Goal: Information Seeking & Learning: Learn about a topic

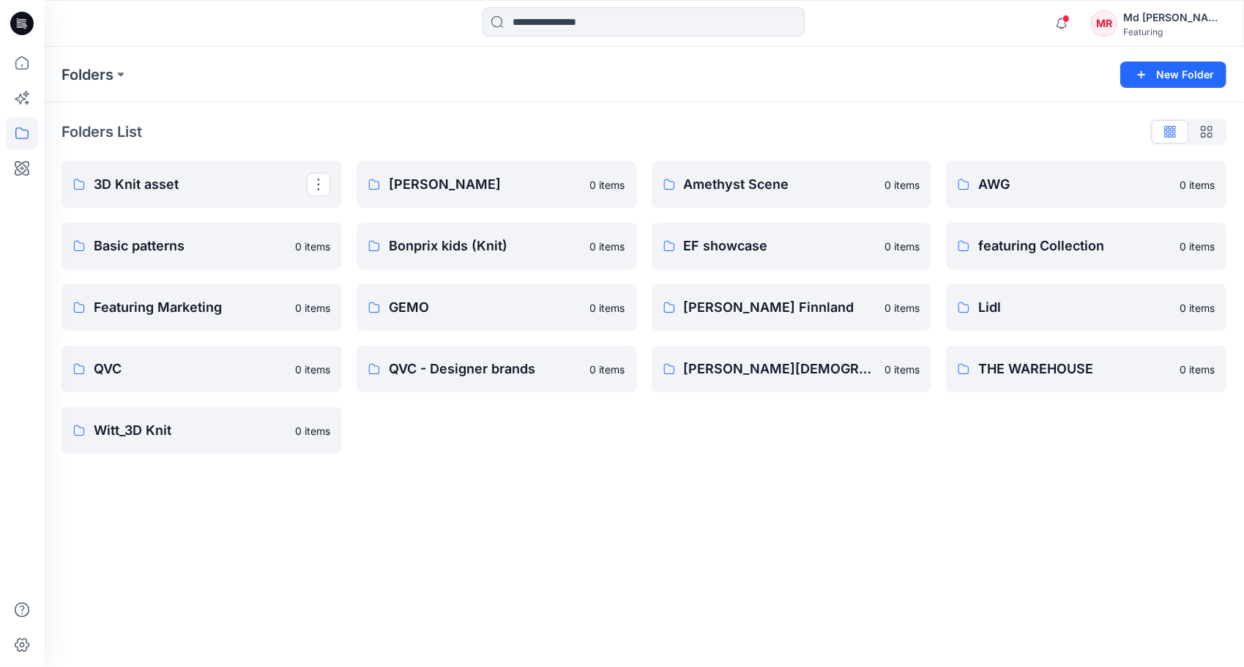
click at [141, 185] on p "3D Knit asset" at bounding box center [200, 184] width 213 height 21
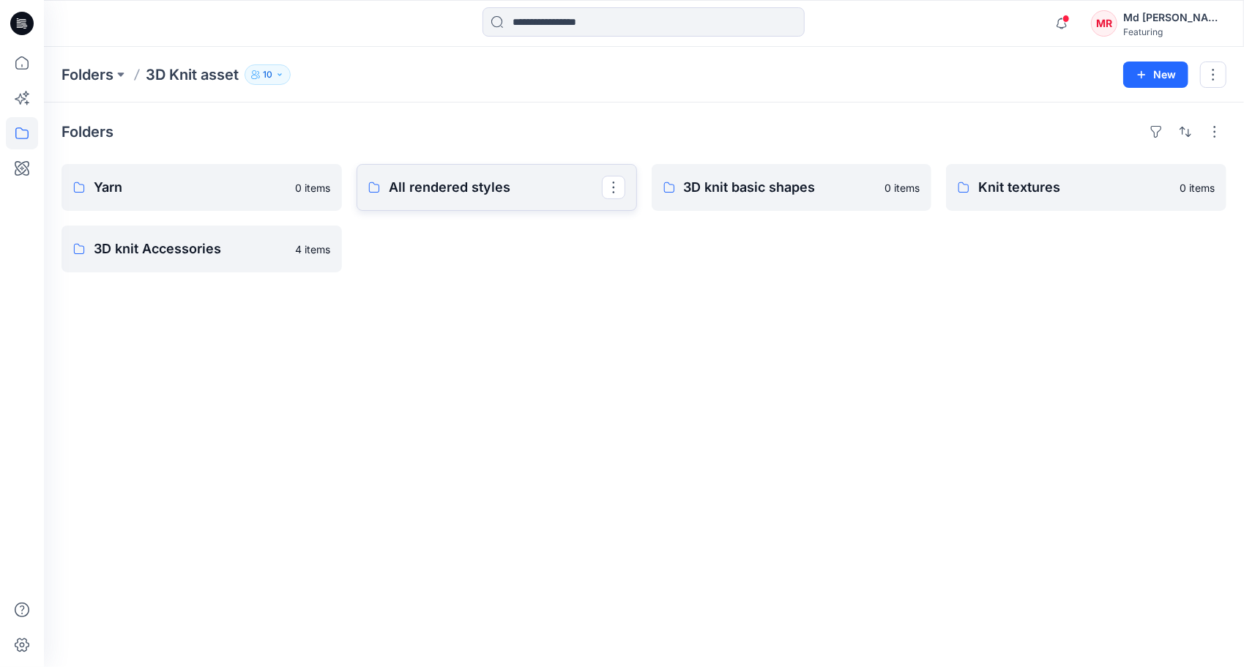
click at [491, 203] on link "All rendered styles" at bounding box center [497, 187] width 280 height 47
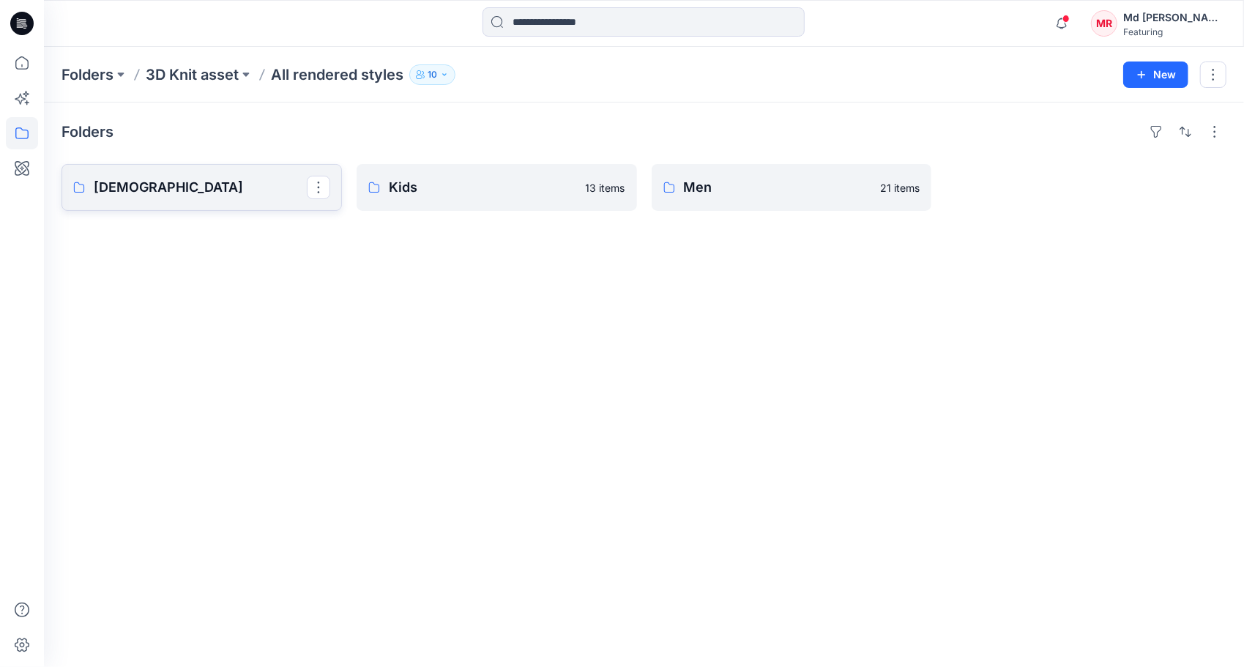
click at [105, 196] on p "[DEMOGRAPHIC_DATA]" at bounding box center [200, 187] width 213 height 21
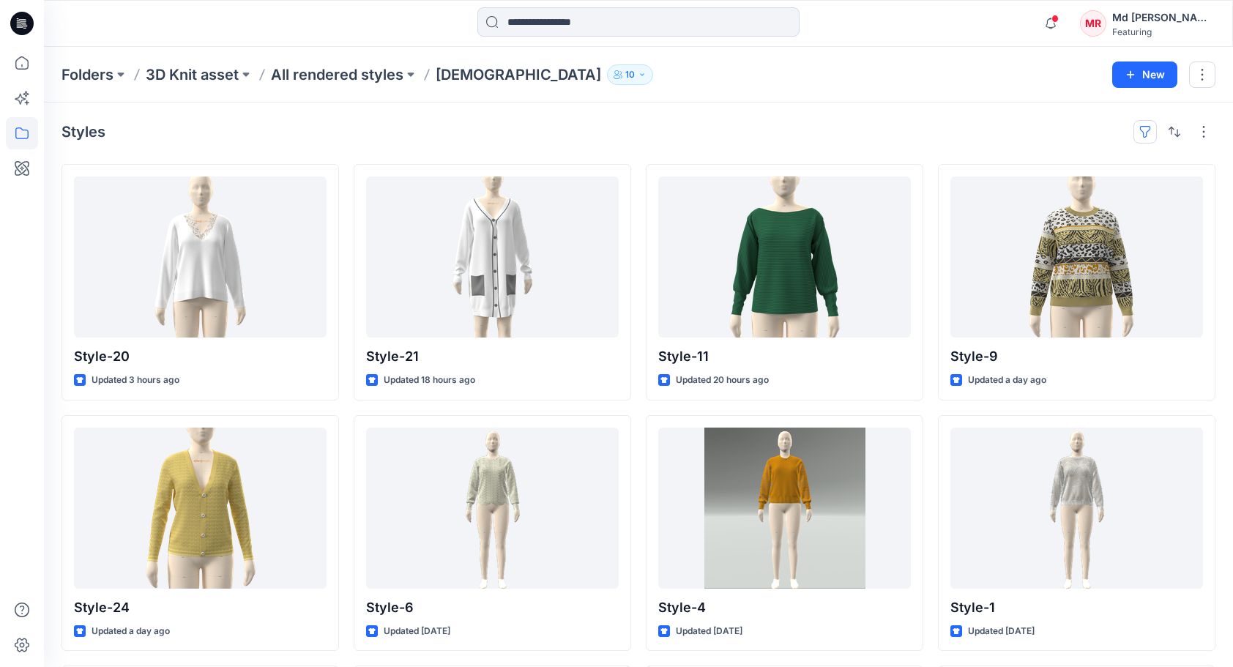
click at [1151, 124] on button "button" at bounding box center [1145, 131] width 23 height 23
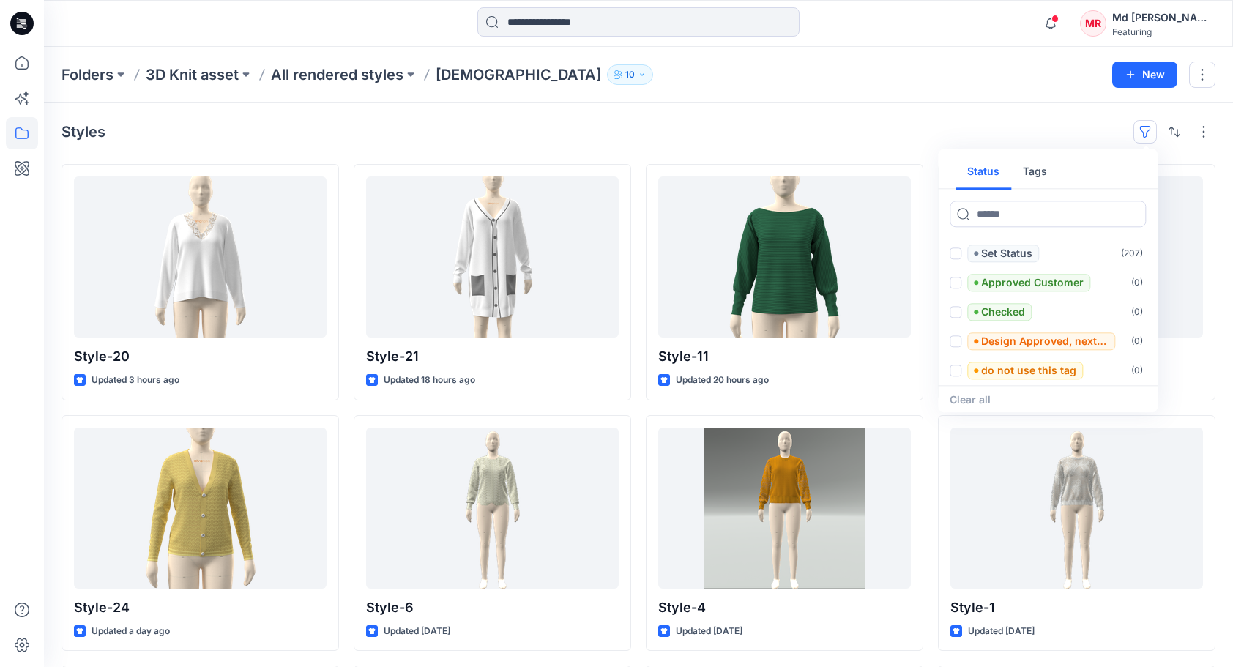
click at [1038, 173] on button "Tags" at bounding box center [1035, 172] width 48 height 35
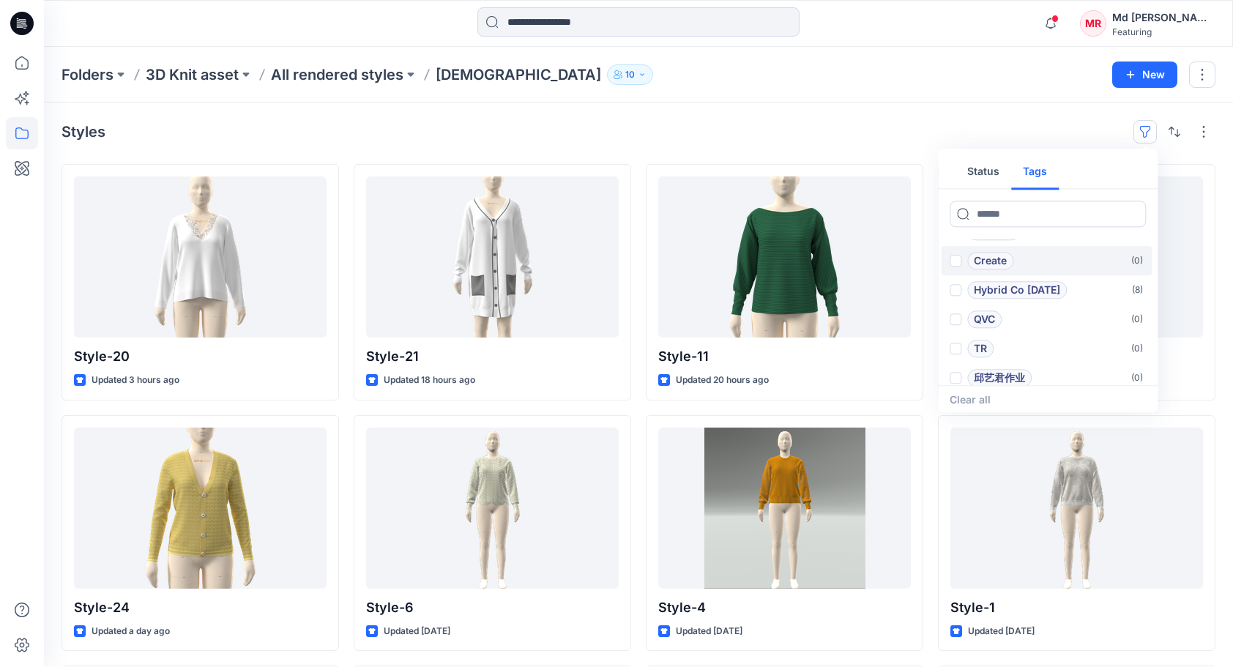
scroll to position [117, 0]
click at [1027, 284] on p "Hybrid Co [DATE]" at bounding box center [1017, 283] width 86 height 18
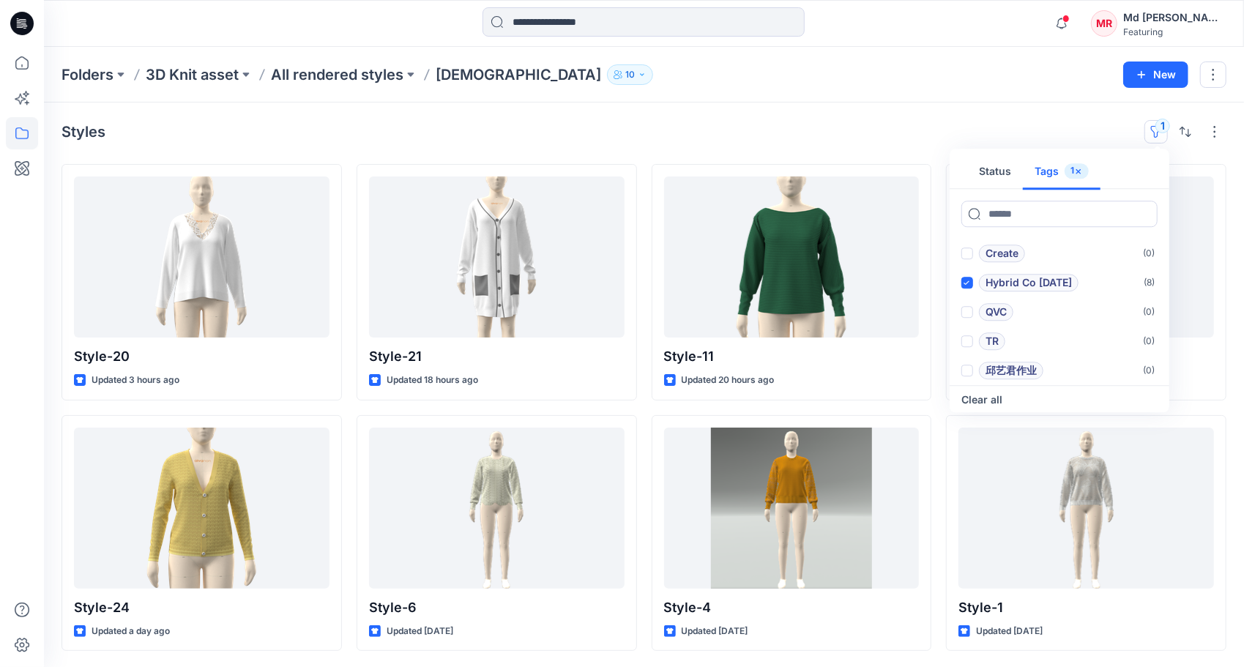
click at [801, 81] on div "Folders 3D Knit asset All rendered styles [DEMOGRAPHIC_DATA] 10" at bounding box center [587, 74] width 1051 height 21
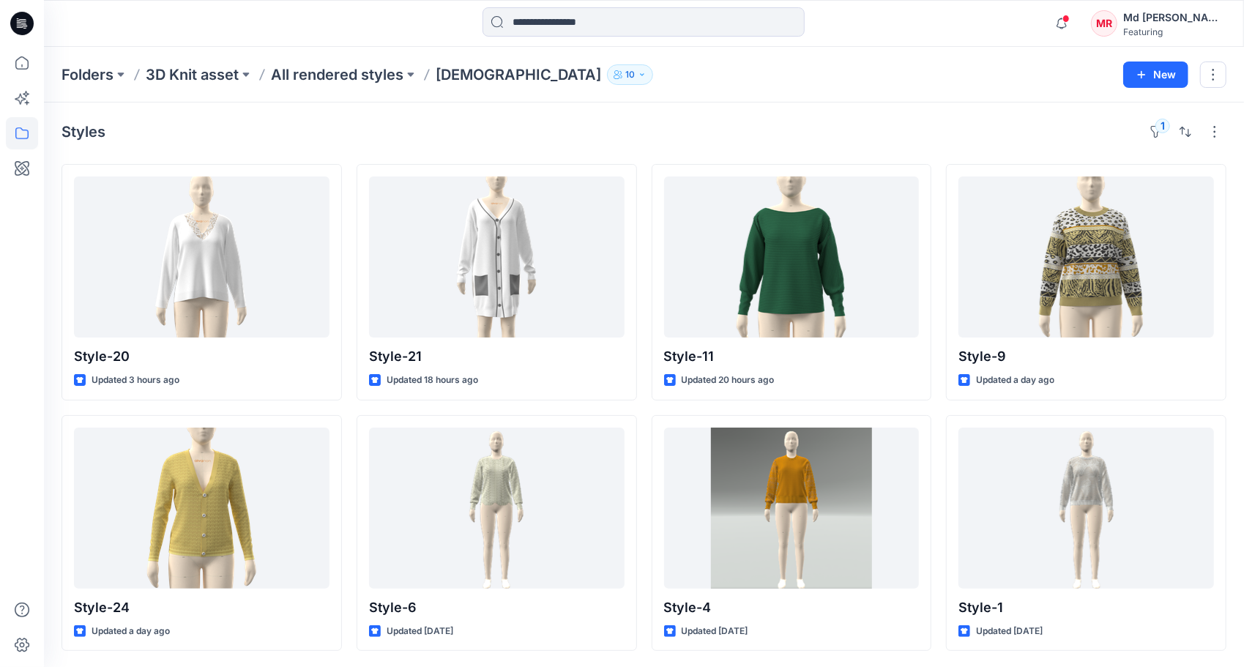
click at [567, 125] on div "Styles 1" at bounding box center [644, 131] width 1165 height 23
click at [683, 130] on div "Styles 1" at bounding box center [644, 131] width 1165 height 23
click at [677, 133] on div "Styles 1" at bounding box center [644, 131] width 1165 height 23
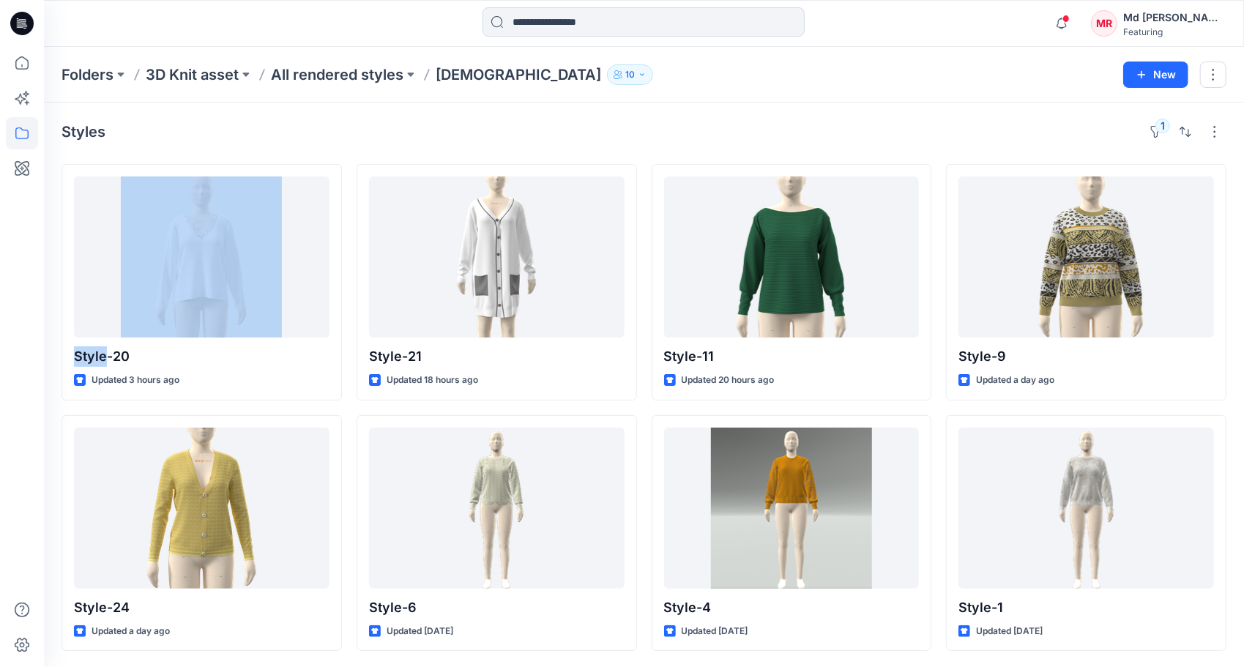
click at [677, 133] on div "Styles 1" at bounding box center [644, 131] width 1165 height 23
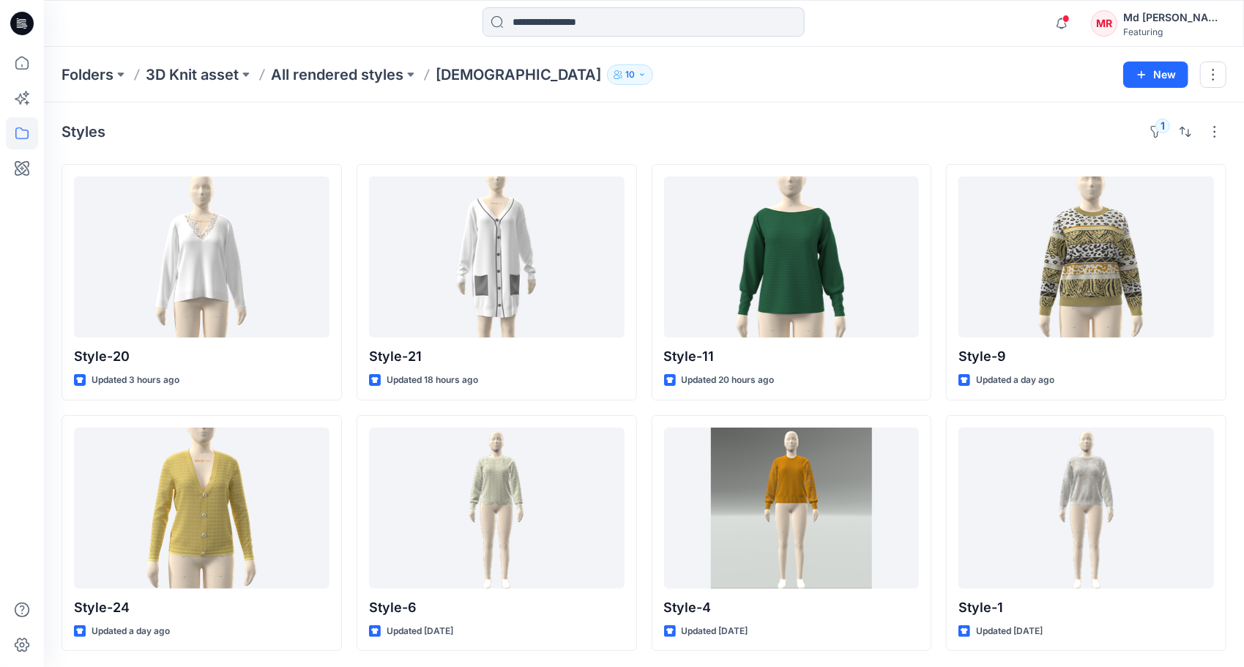
click at [480, 121] on div "Styles 1" at bounding box center [644, 131] width 1165 height 23
click at [1162, 133] on button "1" at bounding box center [1156, 131] width 23 height 23
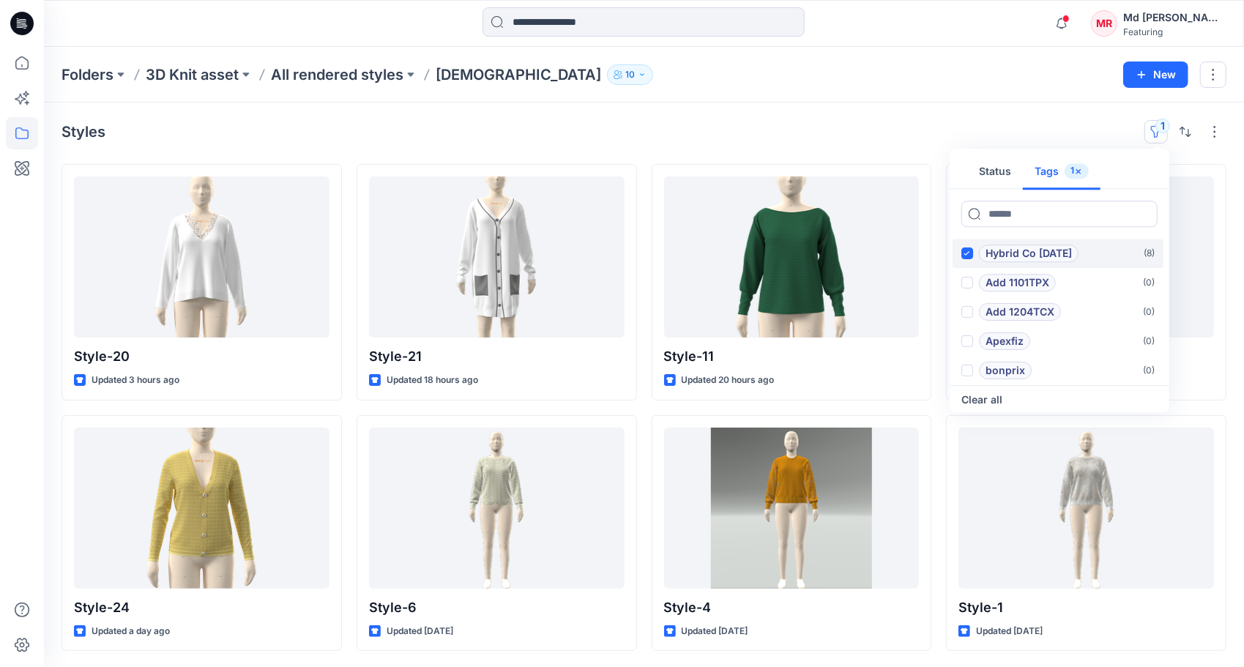
click at [966, 251] on icon at bounding box center [967, 253] width 7 height 5
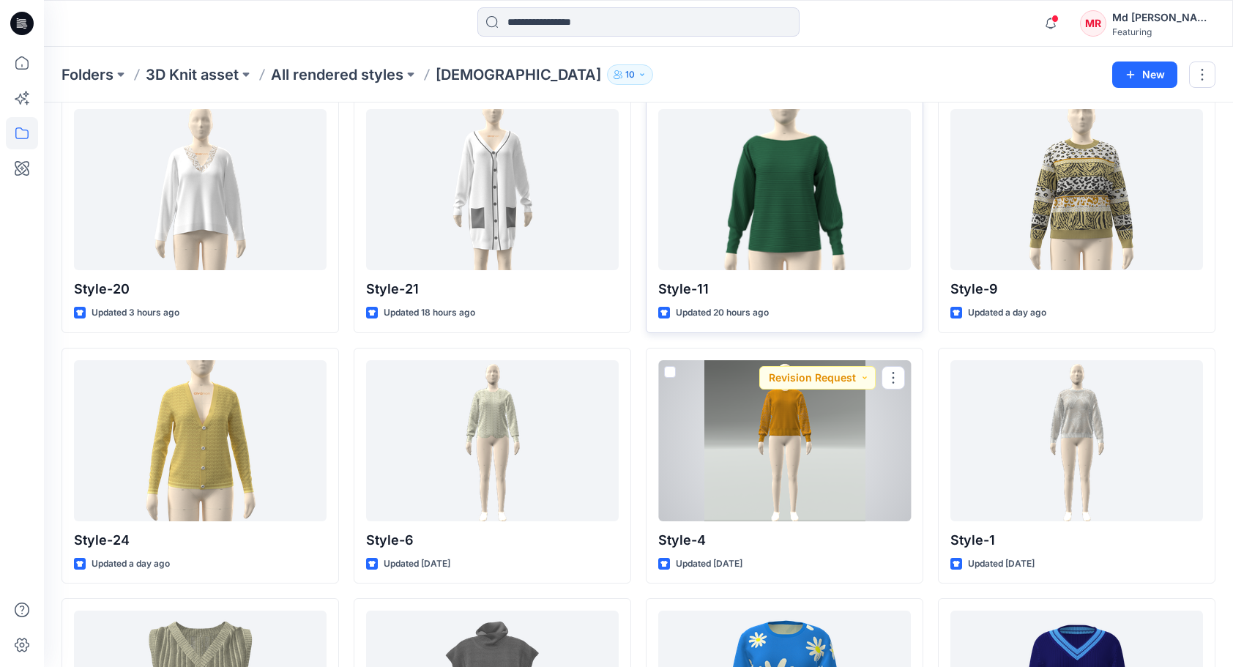
scroll to position [0, 0]
